Goal: Information Seeking & Learning: Check status

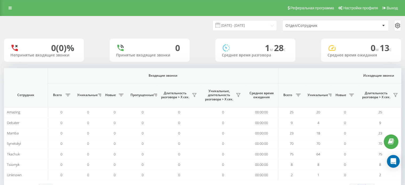
scroll to position [0, 308]
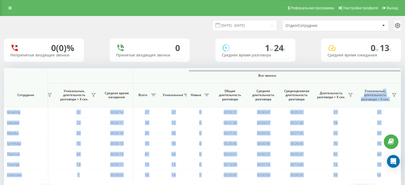
drag, startPoint x: 210, startPoint y: 70, endPoint x: 384, endPoint y: 89, distance: 175.4
click at [384, 89] on div "Входящие звонки Исходящие звонки Все звонки Сотрудник Всего Уникальные Новые Пр…" at bounding box center [202, 124] width 397 height 112
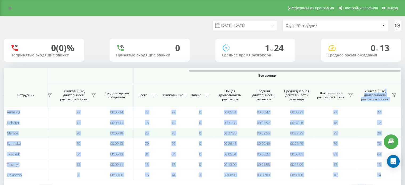
click at [213, 138] on td "0" at bounding box center [200, 133] width 27 height 10
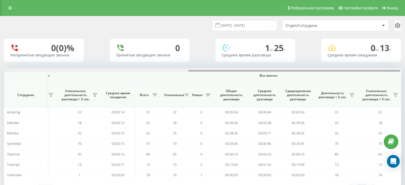
scroll to position [0, 346]
drag, startPoint x: 192, startPoint y: 71, endPoint x: 403, endPoint y: 87, distance: 211.9
click at [403, 87] on div "[DATE] - [DATE] Отдел/Сотрудник 0 (0)% Непринятые входящие звонки 0 Принятые вх…" at bounding box center [202, 111] width 405 height 191
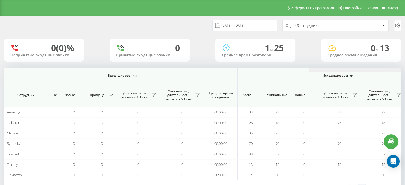
drag, startPoint x: 188, startPoint y: 71, endPoint x: 169, endPoint y: 82, distance: 22.1
click at [182, 88] on div "Входящие звонки Исходящие звонки Все звонки Сотрудник Всего Уникальные Новые Пр…" at bounding box center [202, 124] width 397 height 112
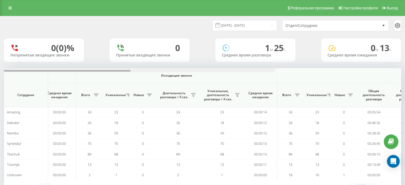
scroll to position [0, 346]
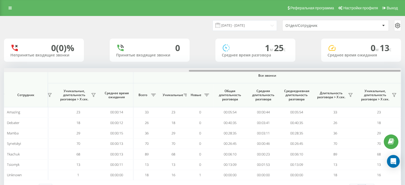
drag, startPoint x: 200, startPoint y: 70, endPoint x: 408, endPoint y: 63, distance: 207.7
click at [405, 63] on html "choice31.com Проекты choice31.com Дашборд Центр обращений Аналитика Ваши отчеты…" at bounding box center [202, 92] width 405 height 185
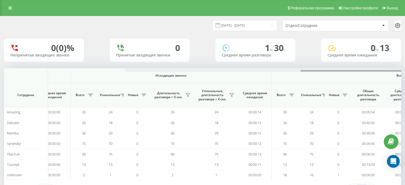
scroll to position [0, 346]
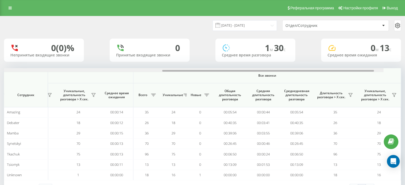
drag, startPoint x: 198, startPoint y: 71, endPoint x: 407, endPoint y: 82, distance: 208.7
click at [405, 82] on html "[DOMAIN_NAME] Проекты [DOMAIN_NAME] Дашборд Центр обращений Аналитика Ваши отче…" at bounding box center [202, 92] width 405 height 185
